Goal: Task Accomplishment & Management: Complete application form

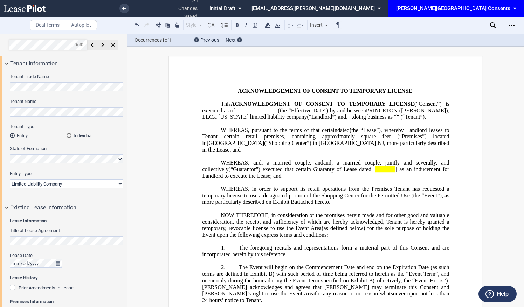
select select "limited liability company"
select select "3"
select select "pm"
select select "10"
select select "pm"
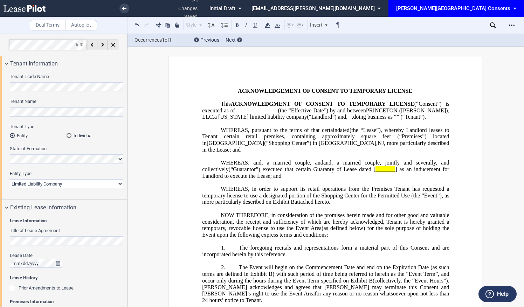
select select "5"
select select "pm"
select select "8"
select select "30"
select select "pm"
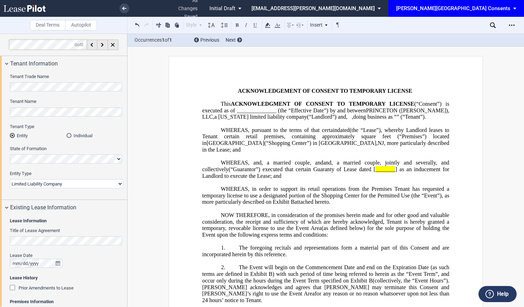
scroll to position [1149, 0]
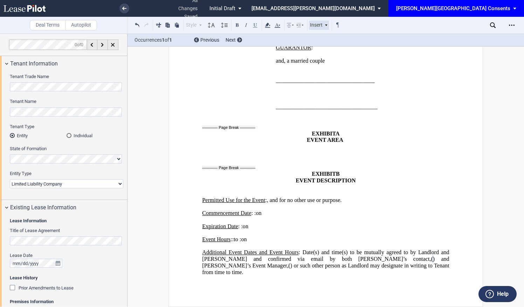
click at [315, 25] on div "Insert" at bounding box center [319, 25] width 20 height 9
click at [332, 43] on div "Image" at bounding box center [336, 45] width 36 height 6
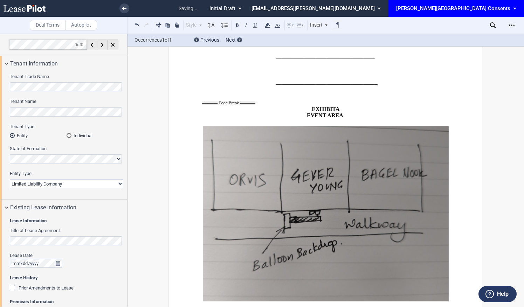
click at [304, 220] on img at bounding box center [325, 213] width 247 height 176
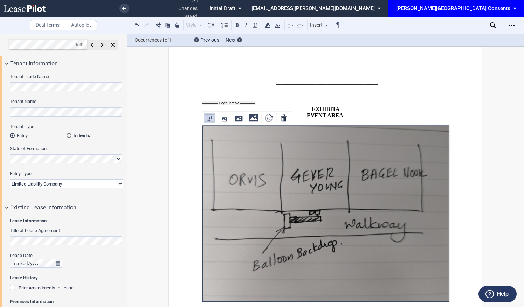
click at [252, 112] on p "EXHIBIT A" at bounding box center [325, 109] width 247 height 7
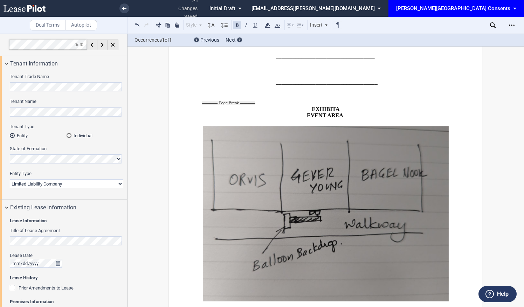
click at [343, 119] on span at bounding box center [343, 115] width 1 height 6
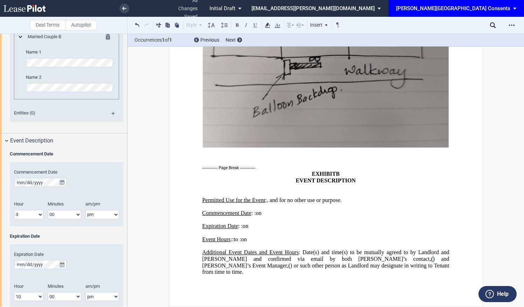
scroll to position [892, 0]
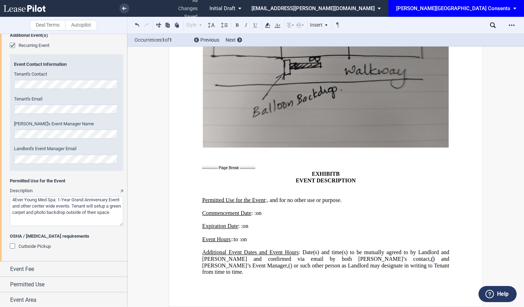
click at [58, 200] on textarea "Description" at bounding box center [66, 211] width 113 height 30
click at [82, 206] on textarea "Description" at bounding box center [66, 211] width 113 height 30
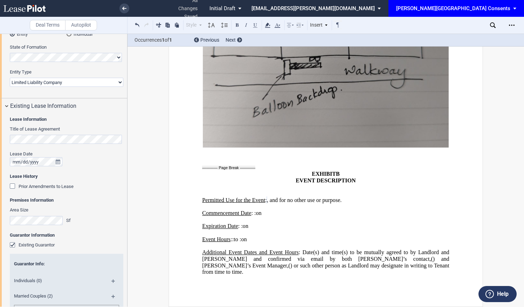
scroll to position [87, 0]
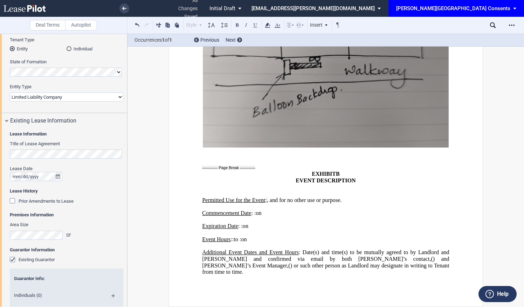
type textarea "4Ever Young Med Spa 1‑Year Grand Anniversary Event and other center wide events…"
drag, startPoint x: 447, startPoint y: 148, endPoint x: 438, endPoint y: 166, distance: 19.3
click at [438, 177] on p "EVENT DESCRIPTION" at bounding box center [325, 180] width 247 height 7
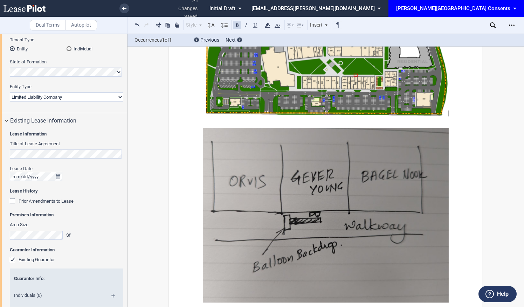
scroll to position [1289, 0]
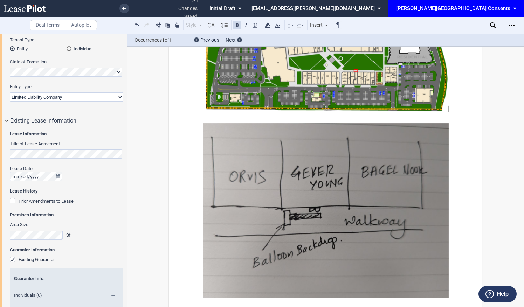
click at [284, 96] on img at bounding box center [325, 53] width 247 height 122
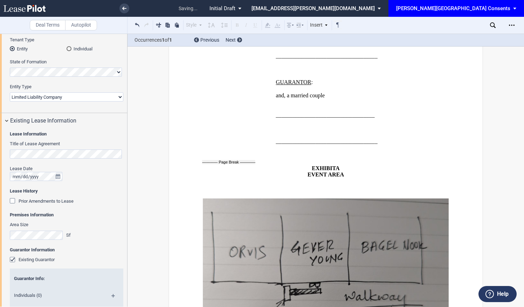
scroll to position [1079, 0]
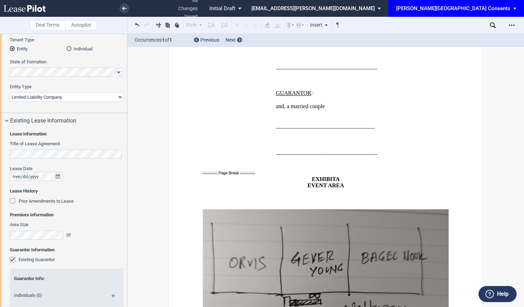
click at [212, 215] on p "﻿ ﻿" at bounding box center [325, 294] width 247 height 185
drag, startPoint x: 213, startPoint y: 214, endPoint x: 202, endPoint y: 214, distance: 11.2
click at [202, 214] on span "﻿" at bounding box center [325, 294] width 247 height 185
click at [209, 216] on p "﻿ ﻿" at bounding box center [325, 294] width 247 height 185
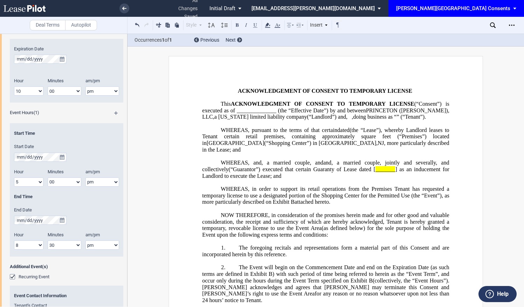
scroll to position [665, 0]
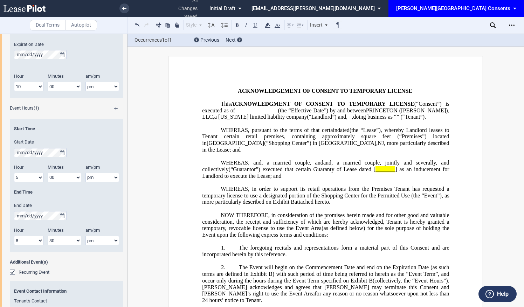
click at [375, 173] on span "_______" at bounding box center [385, 169] width 20 height 6
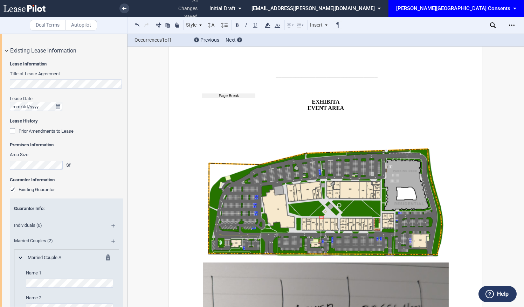
scroll to position [1016, 0]
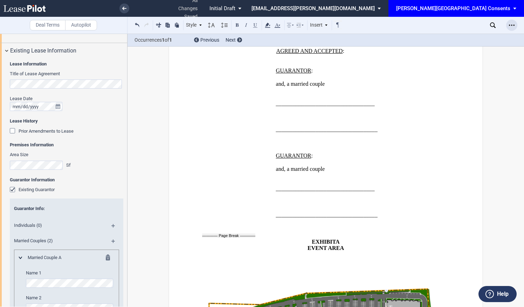
click at [511, 25] on use "Open Lease options menu" at bounding box center [512, 25] width 6 height 1
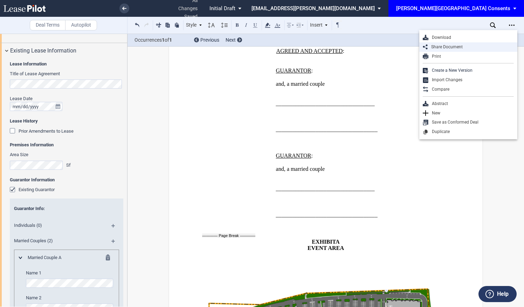
click at [475, 46] on div "Share Document" at bounding box center [470, 47] width 86 height 6
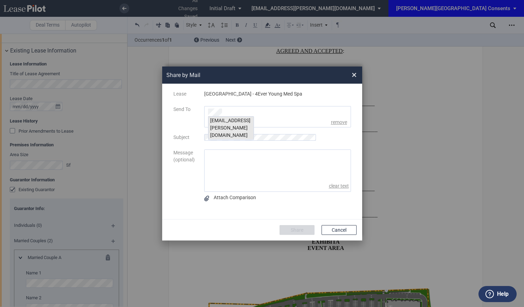
click at [247, 121] on div "jblank@edens.com" at bounding box center [230, 128] width 45 height 23
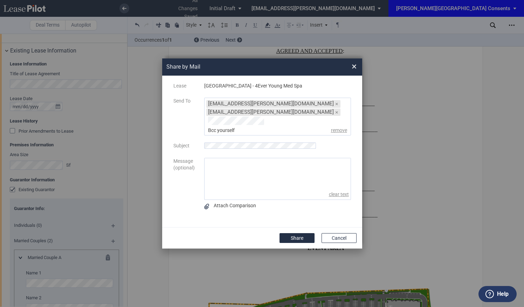
click at [231, 137] on div "Lease PRINCETON SHOPPING CENTER - 4Ever Young Med Spa Send To jblank@edens.com …" at bounding box center [262, 152] width 186 height 138
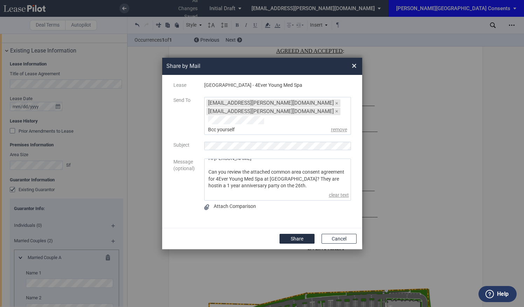
scroll to position [11, 0]
click at [295, 201] on div "Attach Comparison" at bounding box center [277, 207] width 147 height 12
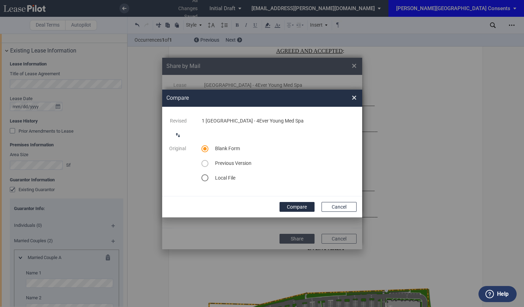
click at [353, 100] on span "×" at bounding box center [353, 97] width 5 height 11
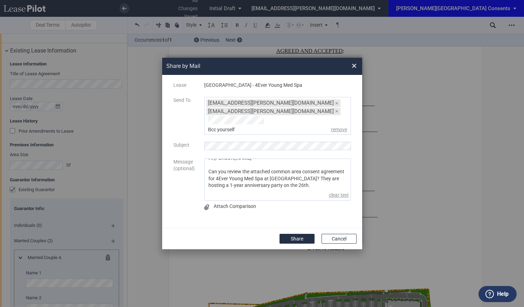
click at [263, 187] on div "Hi Jon- Can you review the attached common area consent agreement for 4Ever You…" at bounding box center [277, 180] width 147 height 42
click at [263, 181] on textarea "Hi Jon- Can you review the attached common area consent agreement for 4Ever You…" at bounding box center [277, 174] width 146 height 31
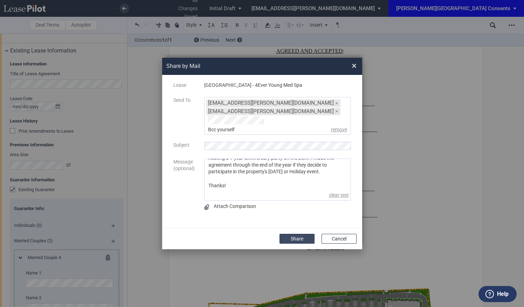
type textarea "Hi Jon- Can you review the attached common area consent agreement for 4Ever You…"
click at [290, 237] on button "Share" at bounding box center [296, 239] width 35 height 10
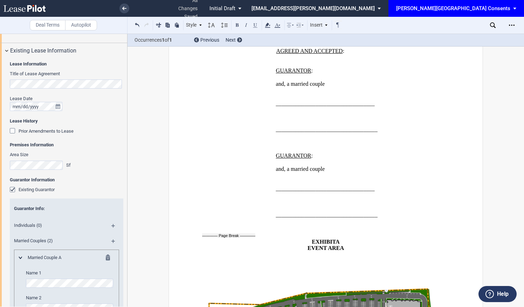
click at [436, 10] on div "[PERSON_NAME][GEOGRAPHIC_DATA] Consents" at bounding box center [453, 8] width 114 height 6
click at [31, 9] on md-backdrop at bounding box center [262, 153] width 524 height 307
click at [125, 8] on use at bounding box center [124, 9] width 4 height 4
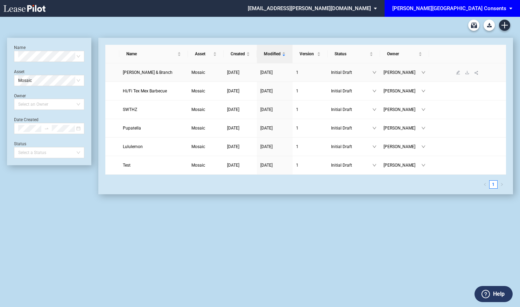
click at [144, 71] on span "Boll & Branch" at bounding box center [148, 72] width 50 height 5
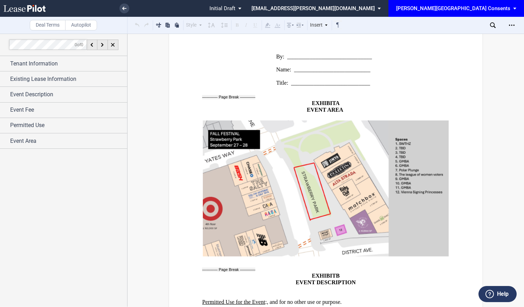
scroll to position [1000, 0]
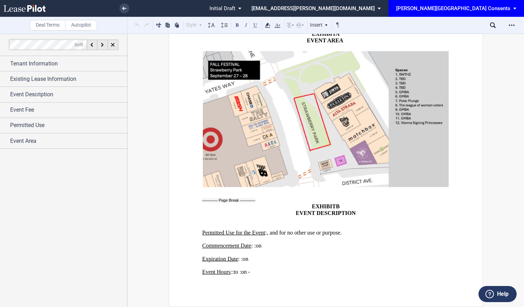
click at [342, 230] on span ", and for no other use or purpose." at bounding box center [304, 233] width 75 height 6
click at [508, 26] on div "Open Lease options menu" at bounding box center [511, 25] width 11 height 11
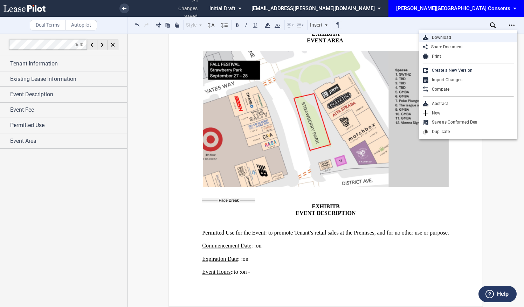
click at [460, 40] on div "Download" at bounding box center [470, 38] width 85 height 6
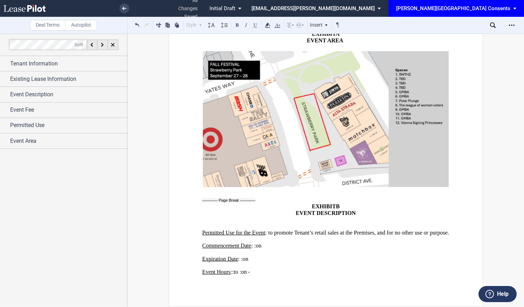
click at [460, 9] on div "[PERSON_NAME][GEOGRAPHIC_DATA] Consents" at bounding box center [453, 8] width 114 height 6
click at [451, 15] on md-option "[PERSON_NAME] Events" at bounding box center [463, 18] width 67 height 11
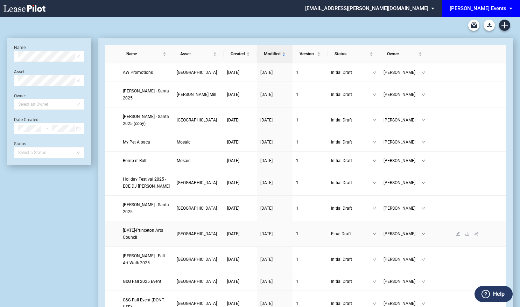
click at [148, 227] on link "Day of the Dead-Princeton Arts Council" at bounding box center [146, 234] width 47 height 14
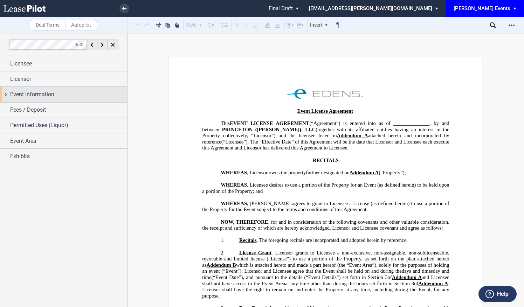
click at [85, 96] on div "Event Information" at bounding box center [68, 94] width 117 height 8
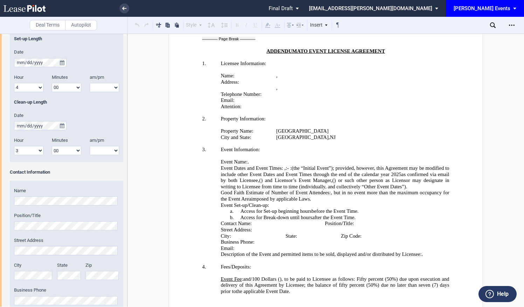
scroll to position [1400, 0]
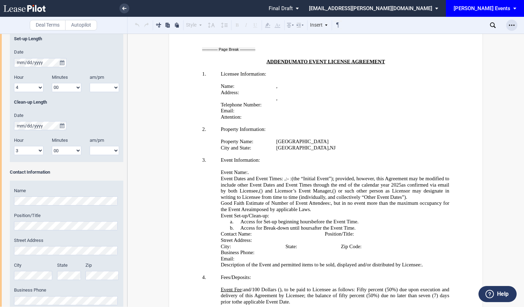
click at [510, 25] on icon "Open Lease options menu" at bounding box center [512, 25] width 6 height 6
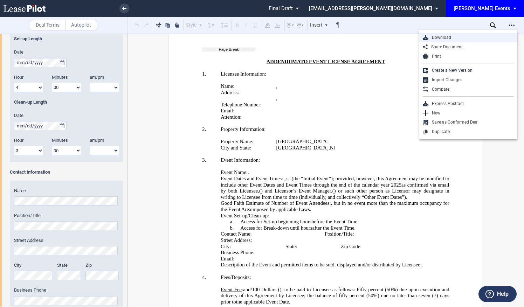
click at [473, 36] on div "Download" at bounding box center [470, 38] width 85 height 6
